Goal: Task Accomplishment & Management: Use online tool/utility

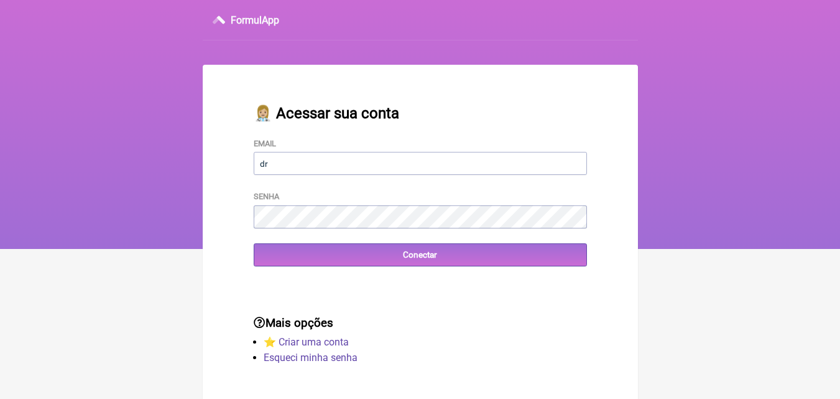
type input "[EMAIL_ADDRESS][DOMAIN_NAME]"
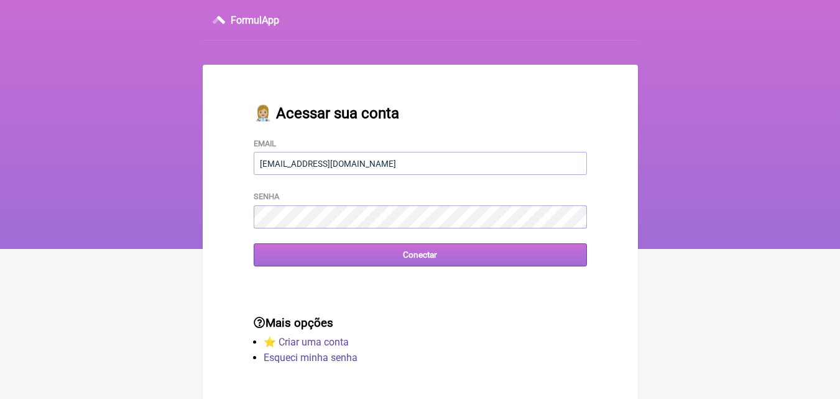
click at [420, 261] on input "Conectar" at bounding box center [420, 254] width 333 height 23
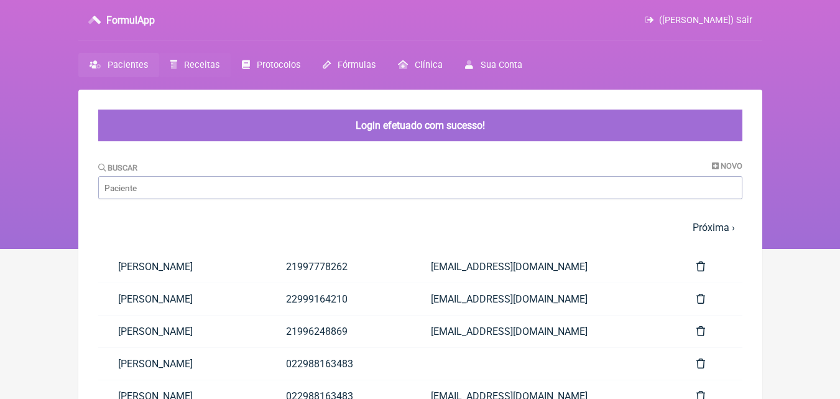
click at [211, 64] on span "Receitas" at bounding box center [201, 65] width 35 height 11
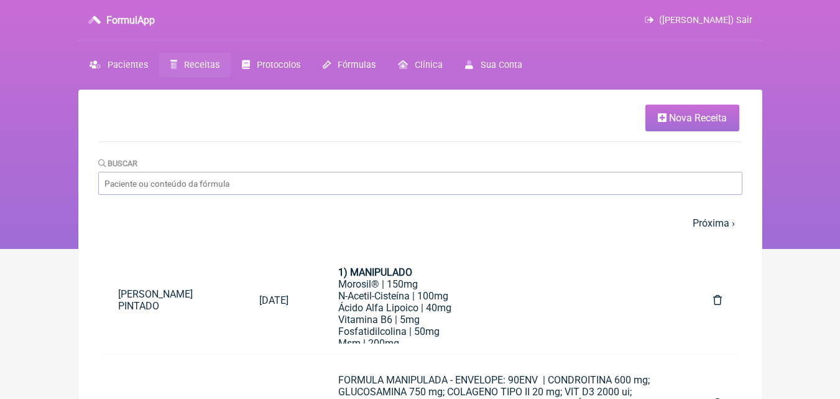
click at [706, 120] on span "Nova Receita" at bounding box center [698, 118] width 58 height 12
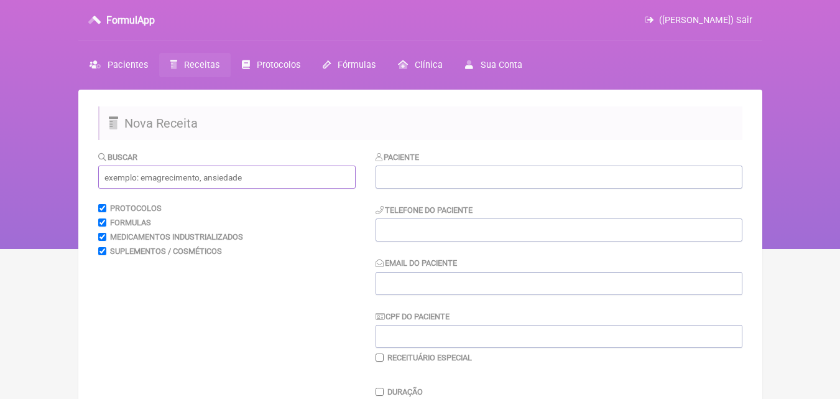
click at [157, 182] on input "text" at bounding box center [226, 176] width 257 height 23
click at [389, 177] on input "text" at bounding box center [559, 176] width 367 height 23
click at [133, 175] on input "text" at bounding box center [226, 176] width 257 height 23
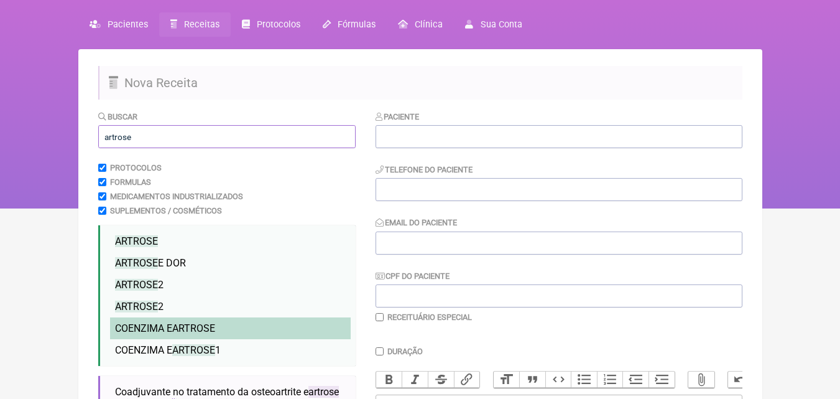
scroll to position [62, 0]
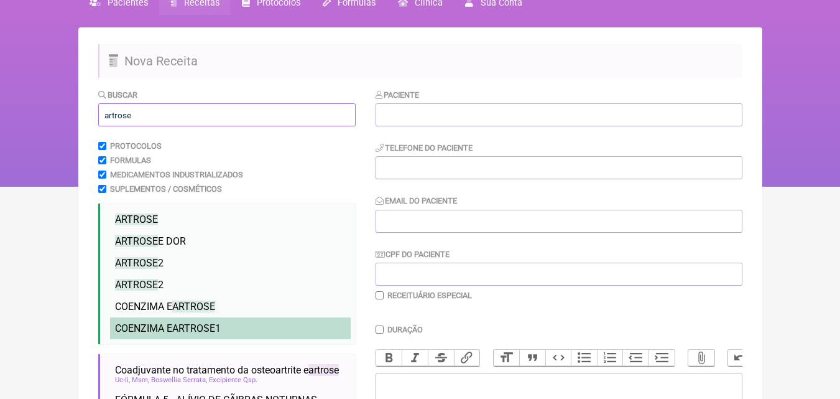
type input "artrose"
click at [200, 330] on span "ARTROSE" at bounding box center [193, 328] width 43 height 12
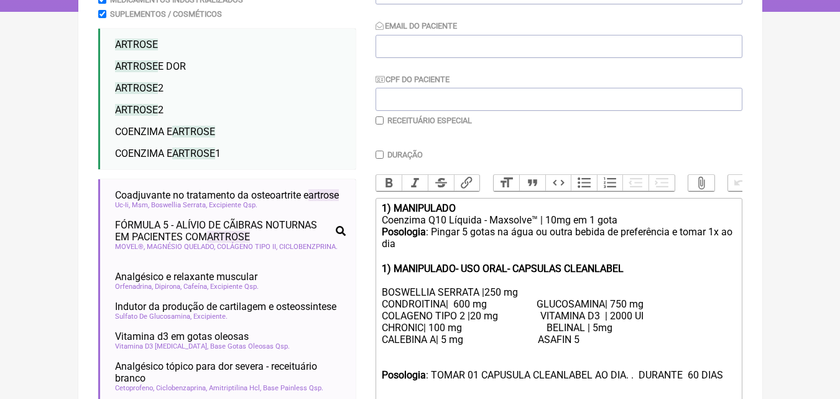
scroll to position [311, 0]
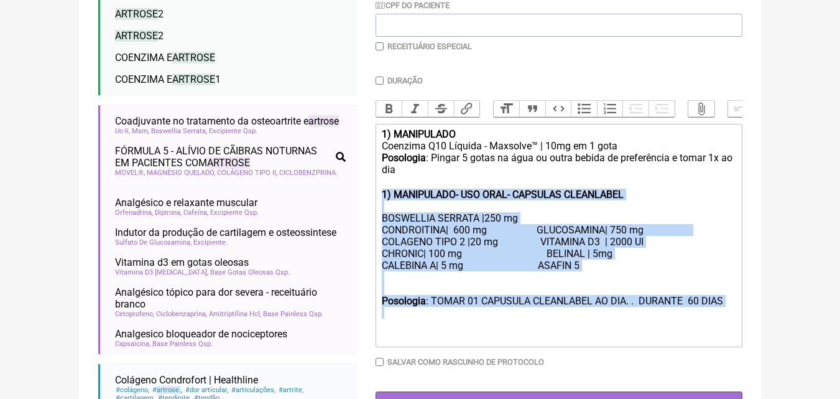
drag, startPoint x: 380, startPoint y: 203, endPoint x: 409, endPoint y: 331, distance: 130.8
click at [404, 331] on trix-editor "1) MANIPULADO Coenzima Q10 Líquida - Maxsolve™ | 10mg em 1 gota Posologia : Pin…" at bounding box center [559, 235] width 367 height 223
type trix-editor "<lor><ipsumd>0) SITAMETCON</adipis></eli><sed>Doeiusmo T47 Incidid - Utlabore™ …"
copy trix-editor "1) MANIPULADO- USO ORAL- CAPSULAS CLEANLABEL BOSWELLIA SERRATA |250 mg CONDROIT…"
